Goal: Find specific fact: Find specific fact

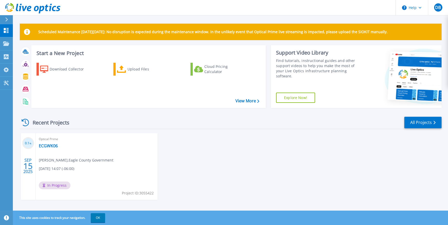
click at [153, 193] on span "Project ID: 3055422" at bounding box center [138, 193] width 32 height 6
drag, startPoint x: 122, startPoint y: 194, endPoint x: 154, endPoint y: 195, distance: 31.9
click at [154, 195] on div "Optical Prime ECGWK06 David Blum , Eagle County Government 09/15/2025, 14:07 (-…" at bounding box center [97, 166] width 122 height 67
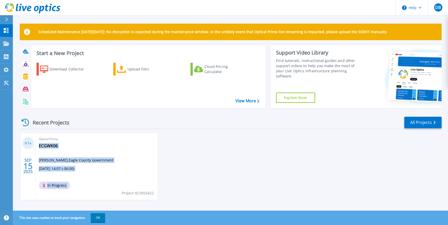
copy div "ECGWK06 David Blum , Eagle County Government 09/15/2025, 14:07 (-06:00) In Prog…"
click at [92, 179] on div "Optical Prime ECGWK06 David Blum , Eagle County Government 09/15/2025, 14:07 (-…" at bounding box center [97, 166] width 122 height 67
drag, startPoint x: 119, startPoint y: 192, endPoint x: 153, endPoint y: 193, distance: 34.0
click at [153, 193] on div "Optical Prime ECGWK06 David Blum , Eagle County Government 09/15/2025, 14:07 (-…" at bounding box center [97, 166] width 122 height 67
click at [154, 192] on div "Optical Prime ECGWK06 David Blum , Eagle County Government 09/15/2025, 14:07 (-…" at bounding box center [97, 166] width 122 height 67
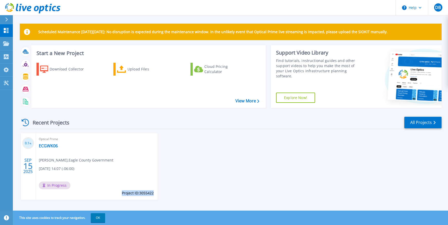
drag, startPoint x: 154, startPoint y: 194, endPoint x: 122, endPoint y: 194, distance: 31.6
click at [122, 194] on span "Project ID: 3055422" at bounding box center [138, 193] width 32 height 6
copy span "Project ID: 3055422"
